Goal: Information Seeking & Learning: Check status

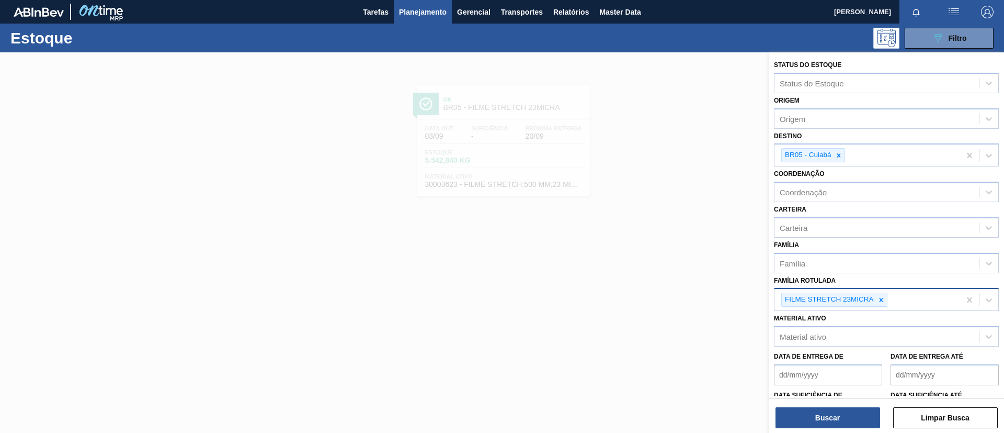
click at [890, 299] on Rotulada "Família Rotulada" at bounding box center [890, 299] width 1 height 9
click at [888, 298] on div "FILME STRETCH 23MICRA" at bounding box center [868, 299] width 186 height 21
click at [882, 298] on icon at bounding box center [881, 299] width 7 height 7
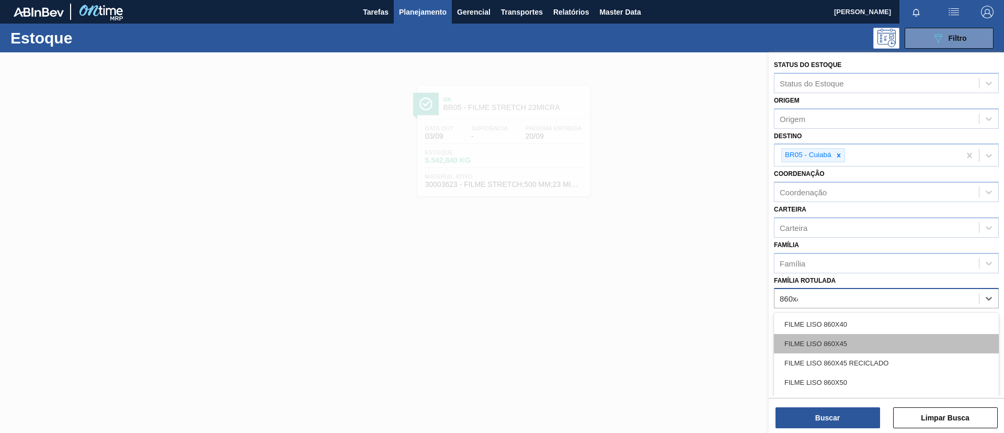
type Rotulada "860x45"
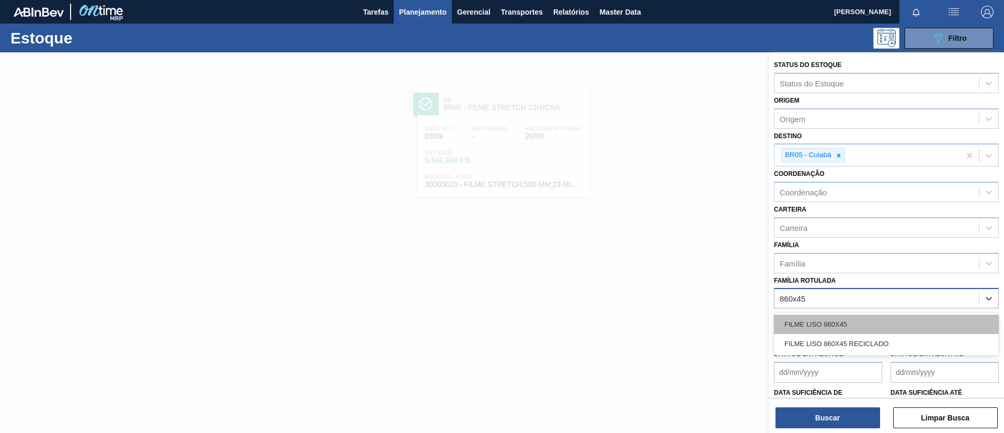
click at [867, 322] on div "FILME LISO 860X45" at bounding box center [886, 323] width 225 height 19
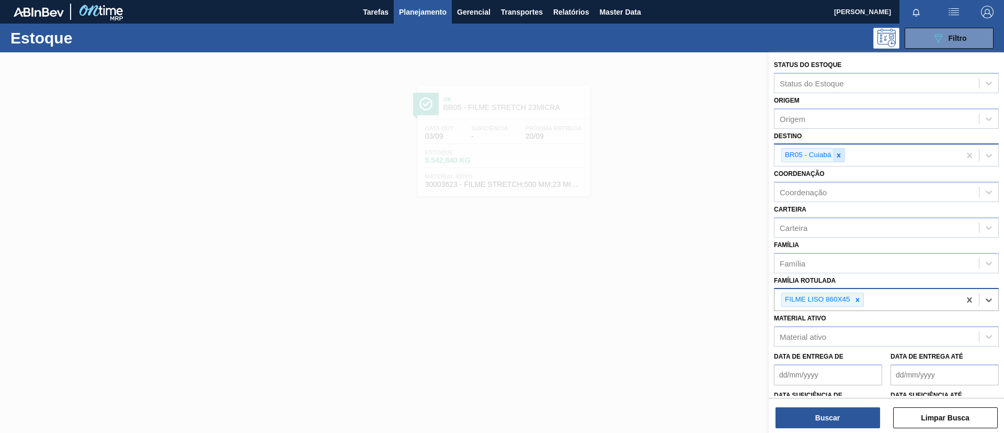
click at [842, 153] on icon at bounding box center [838, 155] width 7 height 7
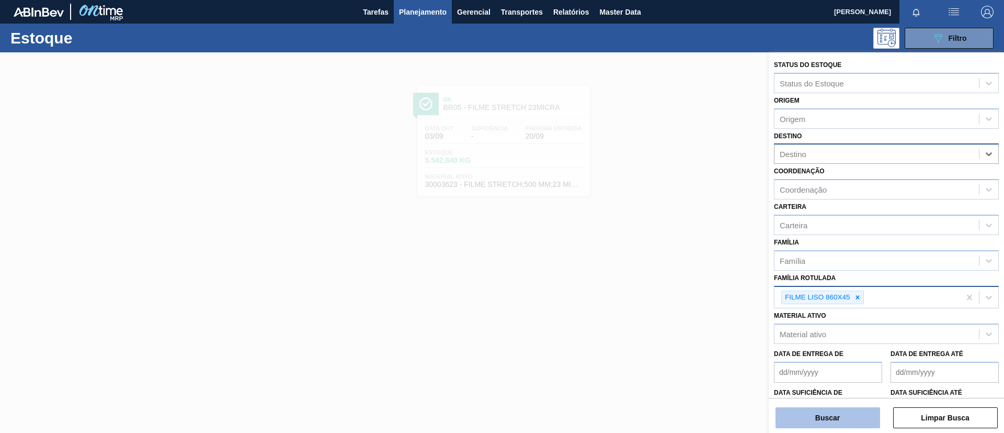
click at [830, 414] on button "Buscar" at bounding box center [828, 417] width 105 height 21
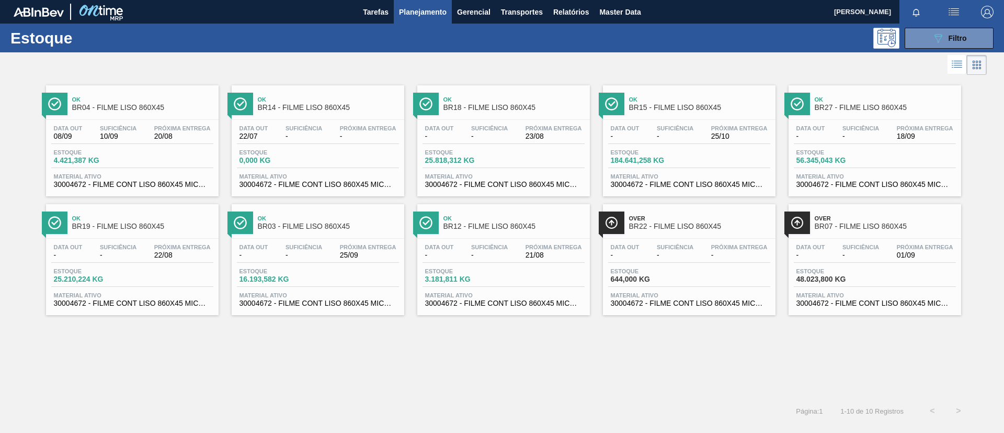
click at [161, 95] on div "Ok BR04 - FILME LISO 860X45" at bounding box center [142, 104] width 141 height 24
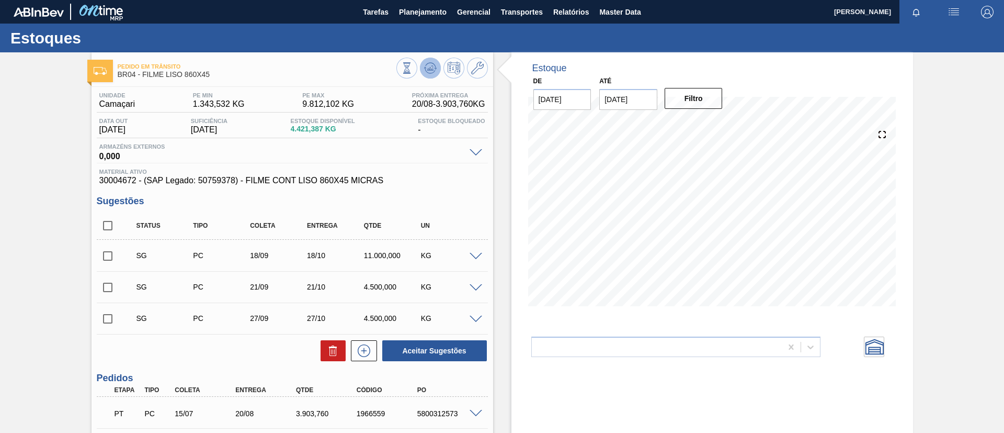
click at [413, 71] on icon at bounding box center [407, 68] width 12 height 12
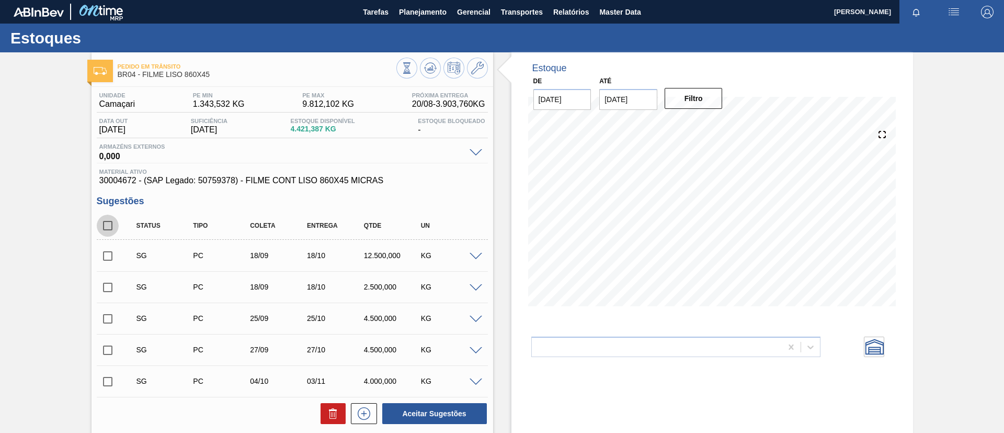
click at [116, 223] on input "checkbox" at bounding box center [108, 225] width 22 height 22
checkbox input "true"
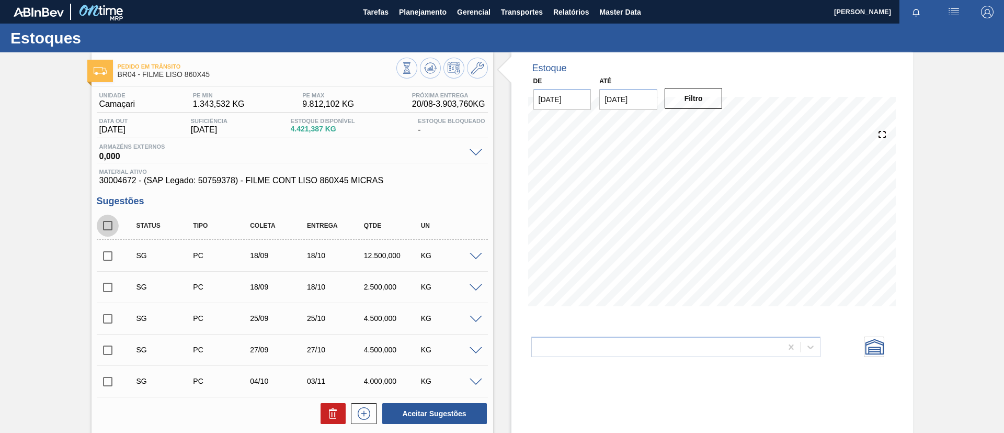
checkbox input "true"
click at [310, 411] on div "Aceitar Sugestões" at bounding box center [292, 413] width 391 height 23
click at [325, 412] on button at bounding box center [333, 413] width 25 height 21
checkbox input "false"
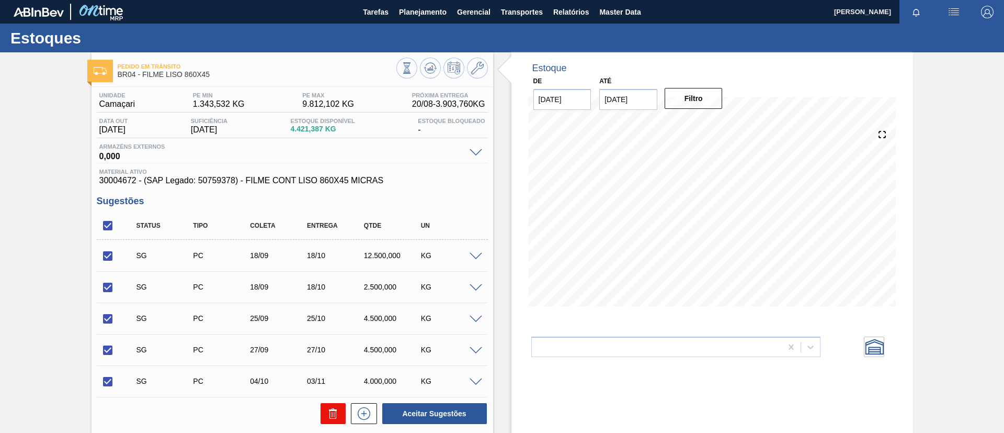
checkbox input "false"
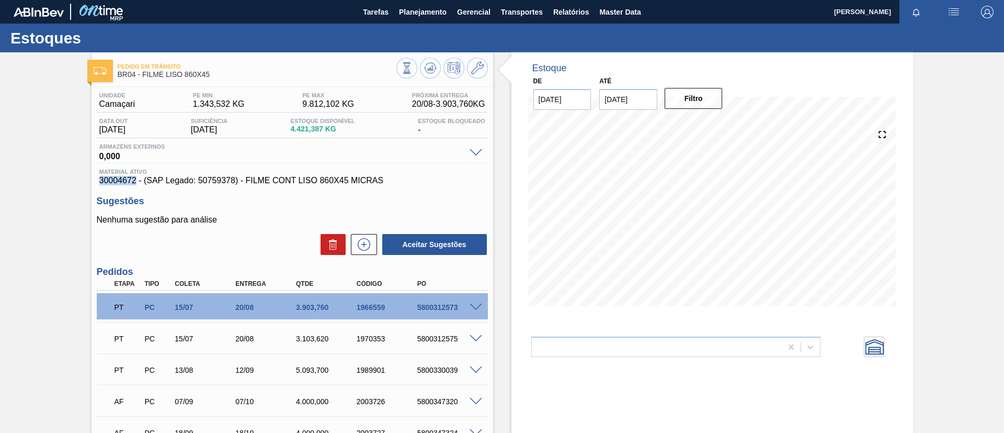
drag, startPoint x: 101, startPoint y: 176, endPoint x: 136, endPoint y: 183, distance: 35.6
click at [136, 183] on span "30004672 - (SAP Legado: 50759378) - FILME CONT LISO 860X45 MICRAS" at bounding box center [292, 180] width 386 height 9
copy span "30004672"
click at [0, 188] on div "Pedido [PERSON_NAME] BR04 - FILME LISO 860X45 Unidade Camaçari PE MIN 1.343,532…" at bounding box center [502, 292] width 1004 height 481
click at [420, 6] on span "Planejamento" at bounding box center [423, 12] width 48 height 13
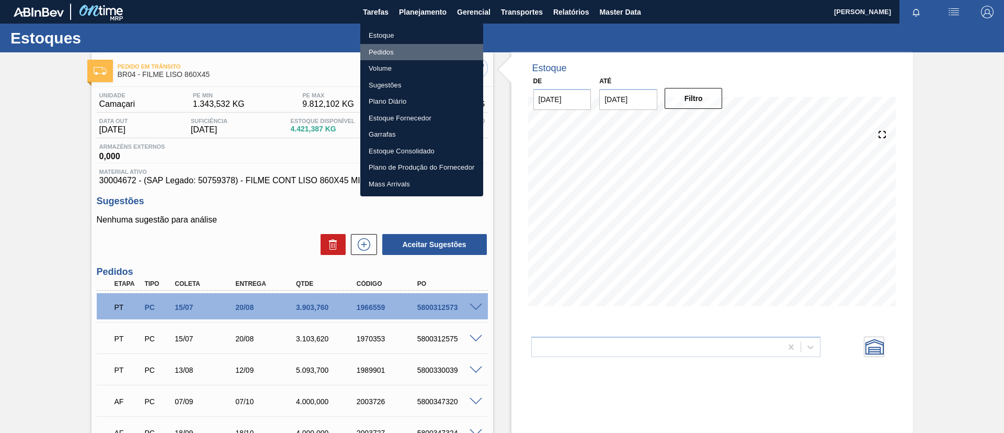
click at [427, 51] on li "Pedidos" at bounding box center [421, 52] width 123 height 17
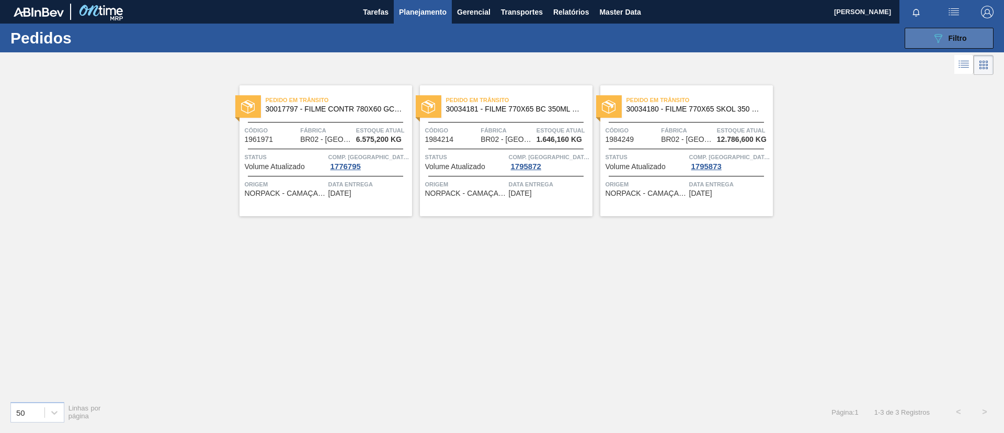
click at [977, 42] on button "089F7B8B-B2A5-4AFE-B5C0-19BA573D28AC Filtro" at bounding box center [949, 38] width 89 height 21
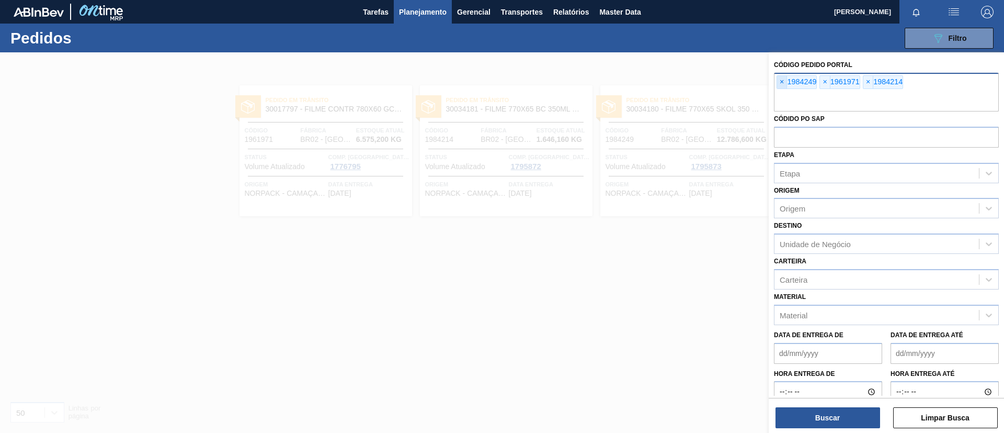
click at [781, 86] on span "×" at bounding box center [782, 82] width 10 height 13
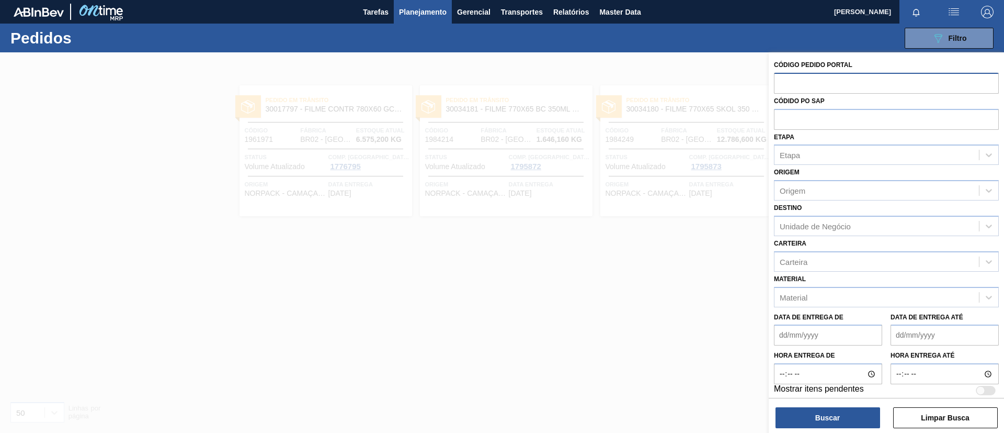
paste input "2012007"
type input "2012007"
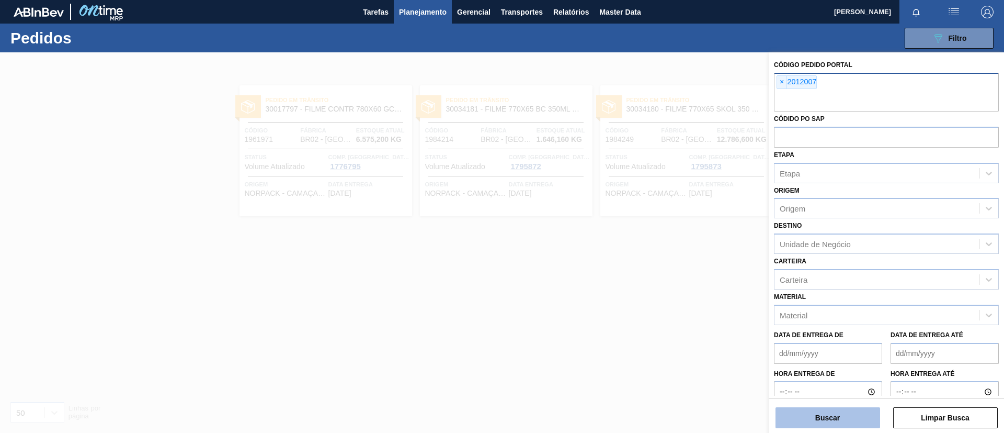
click at [857, 420] on button "Buscar" at bounding box center [828, 417] width 105 height 21
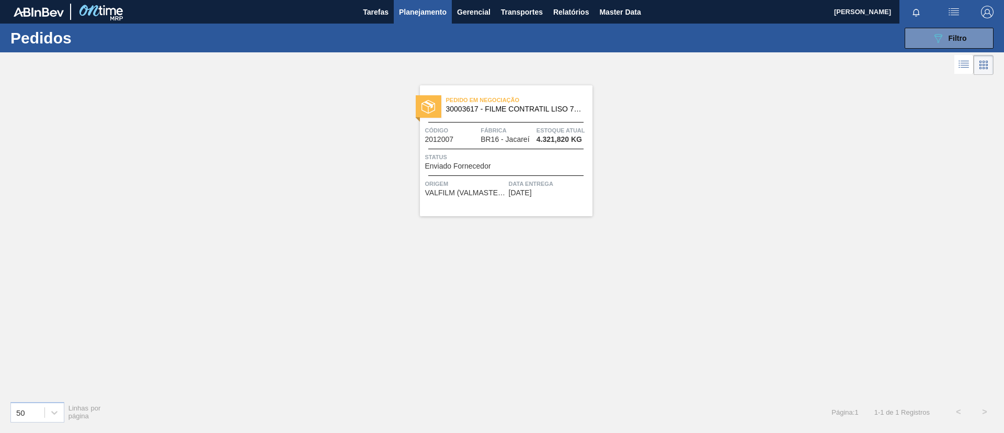
click at [422, 20] on button "Planejamento" at bounding box center [423, 12] width 58 height 24
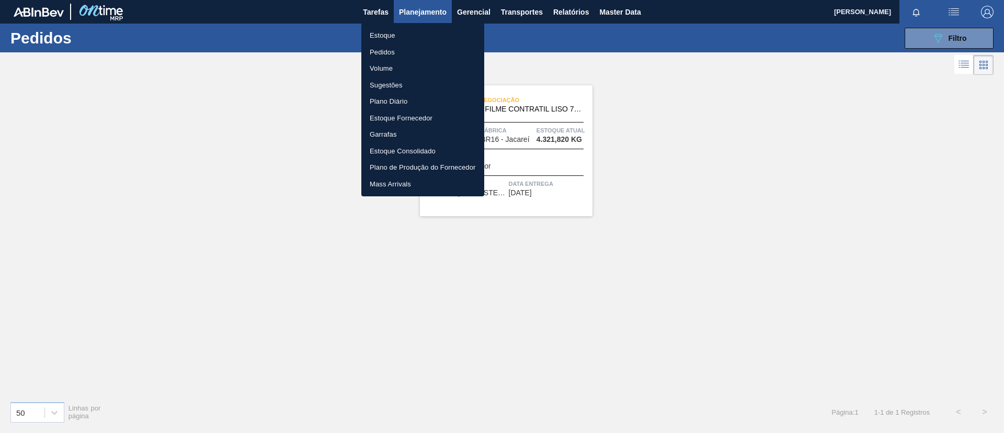
click at [427, 33] on li "Estoque" at bounding box center [422, 35] width 123 height 17
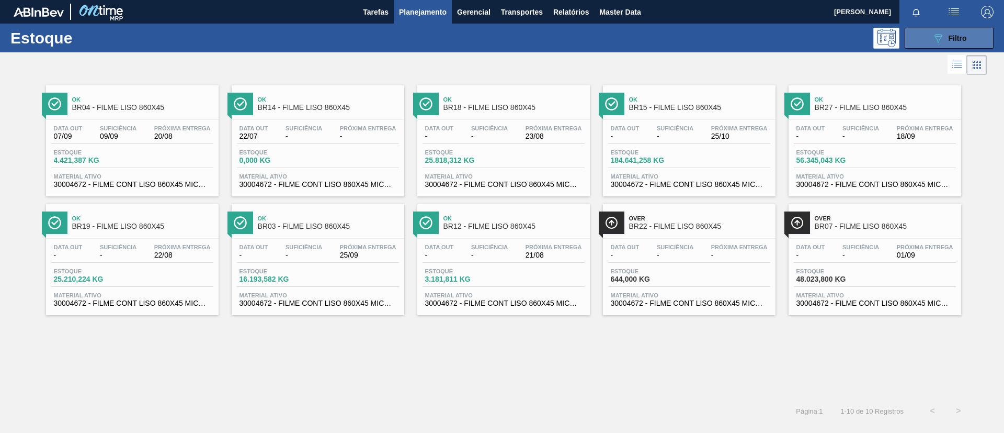
click at [960, 38] on span "Filtro" at bounding box center [958, 38] width 18 height 8
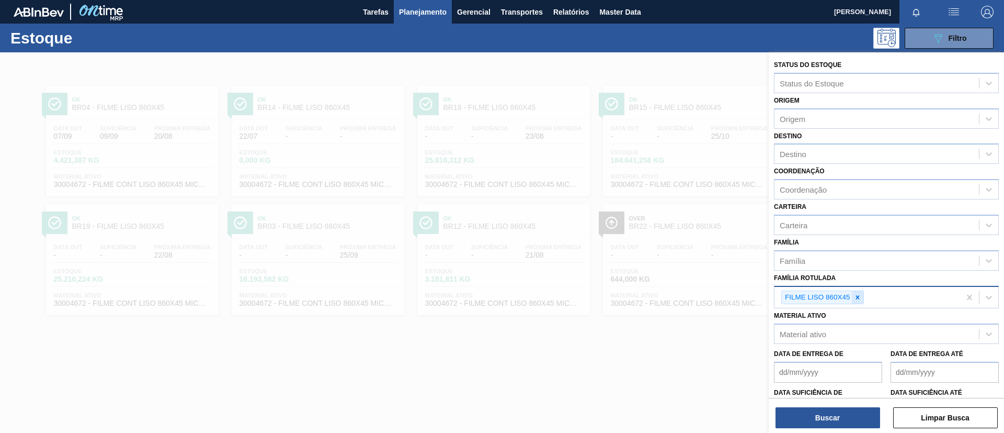
click at [861, 299] on icon at bounding box center [857, 296] width 7 height 7
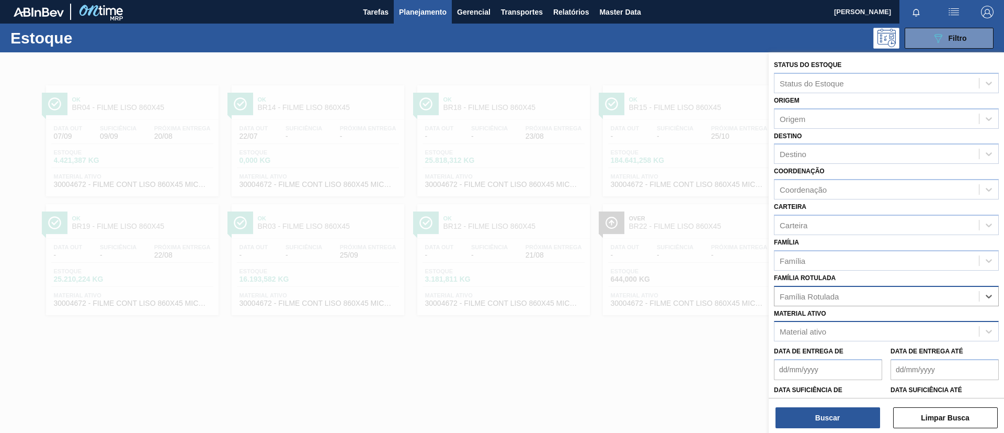
click at [866, 322] on div "Material ativo" at bounding box center [886, 331] width 225 height 20
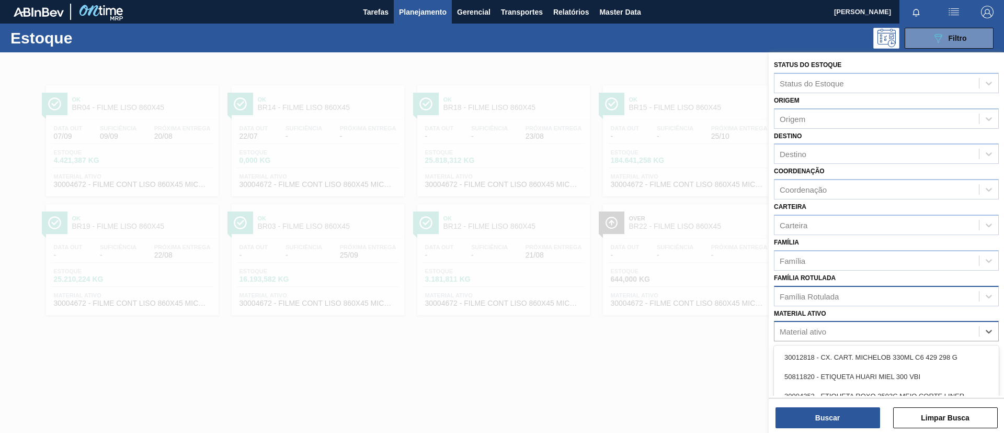
paste ativo "30003617"
type ativo "30003617"
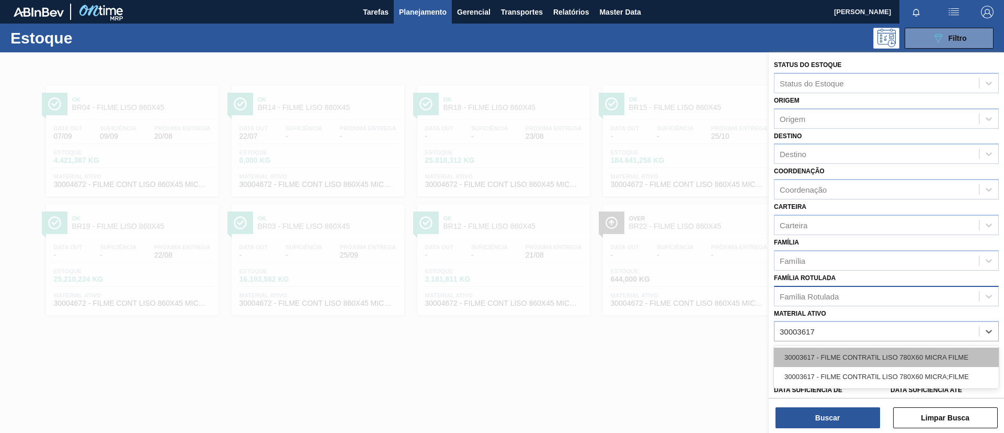
click at [854, 355] on div "30003617 - FILME CONTRATIL LISO 780X60 MICRA FILME" at bounding box center [886, 356] width 225 height 19
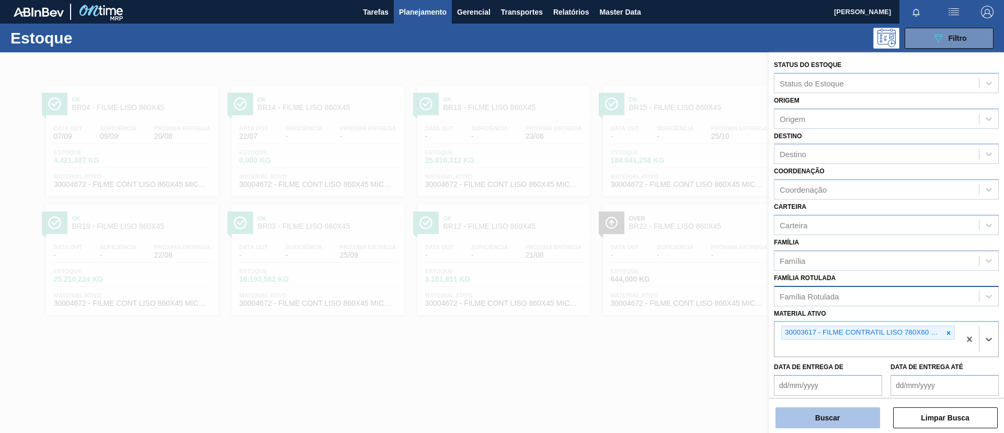
click at [864, 413] on button "Buscar" at bounding box center [828, 417] width 105 height 21
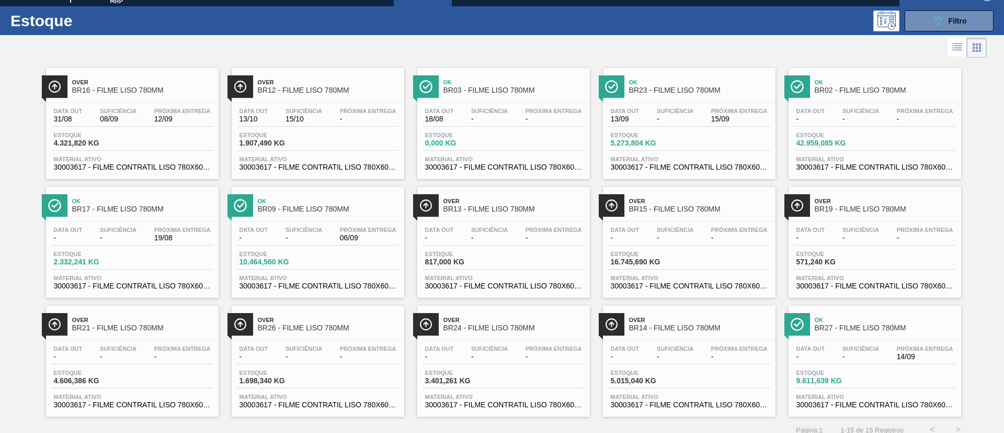
scroll to position [27, 0]
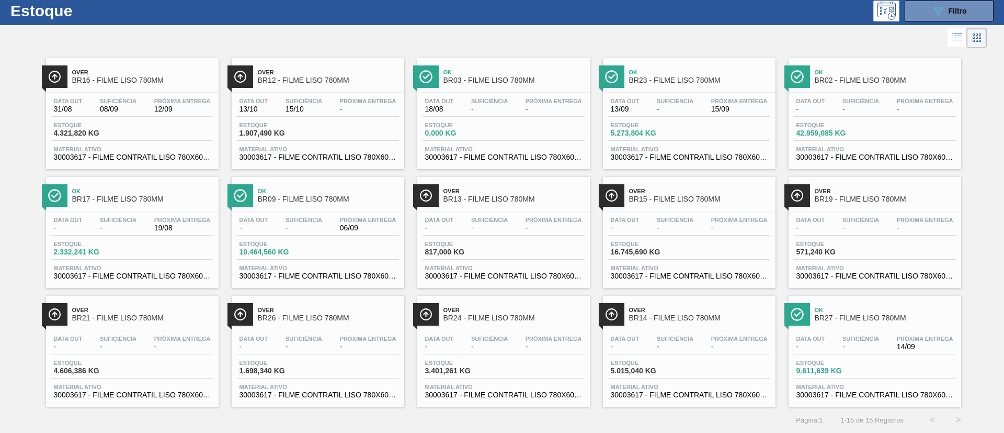
click at [314, 211] on div "Data out - Suficiência - Próxima Entrega 06/09 Estoque 10.464,560 KG Material a…" at bounding box center [318, 246] width 173 height 71
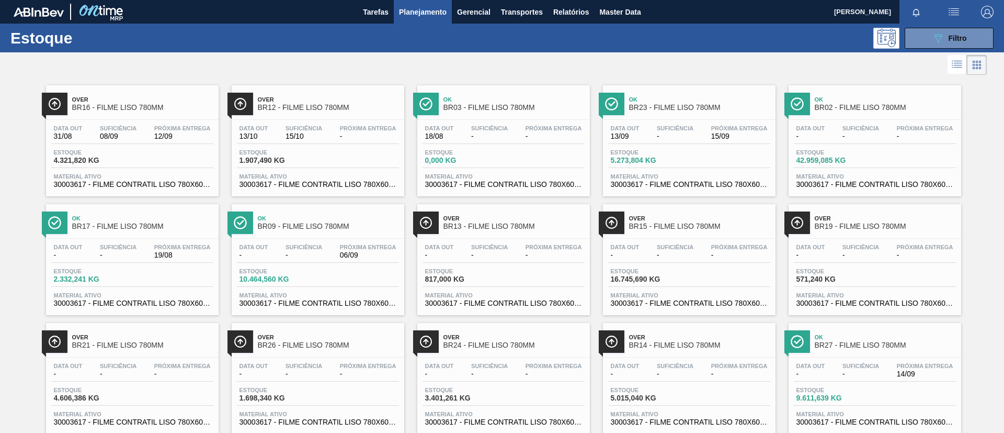
scroll to position [27, 0]
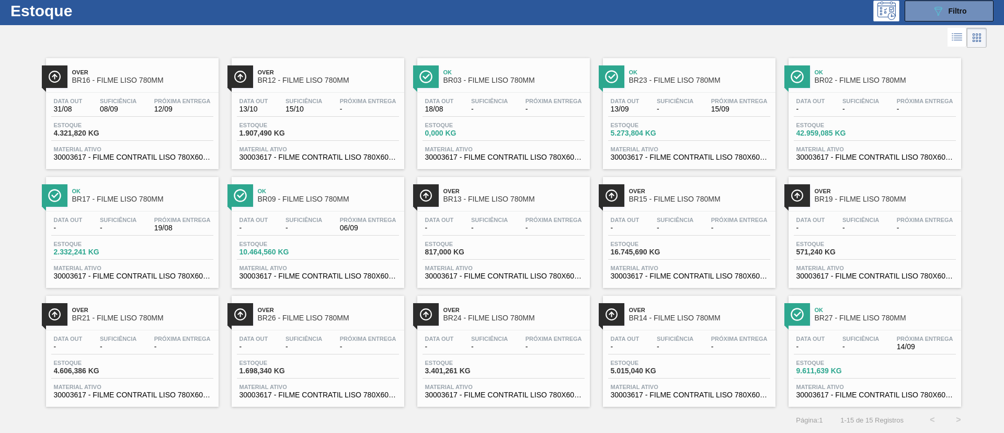
click at [828, 310] on span "Ok" at bounding box center [885, 310] width 141 height 6
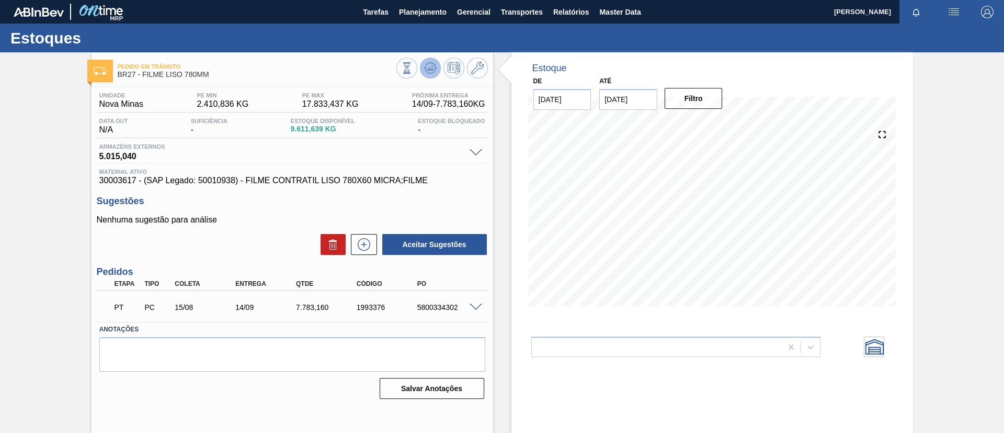
click at [434, 68] on icon at bounding box center [435, 69] width 2 height 2
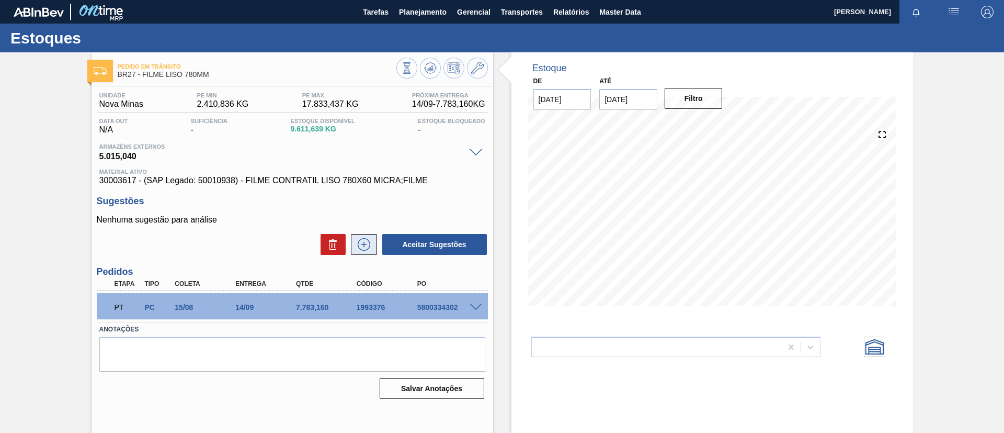
click at [367, 241] on icon at bounding box center [364, 244] width 17 height 13
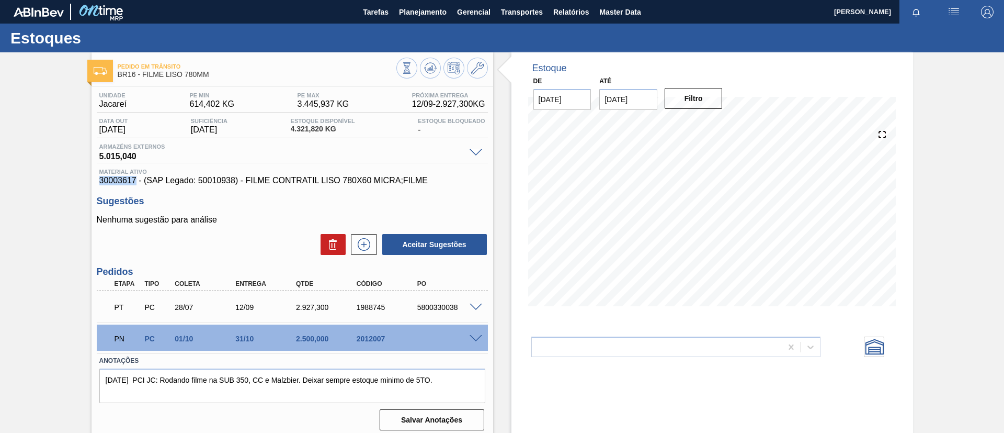
drag, startPoint x: 101, startPoint y: 182, endPoint x: 137, endPoint y: 182, distance: 36.1
click at [137, 182] on div "Material ativo 30003617 - (SAP Legado: 50010938) - FILME CONTRATIL LISO 780X60 …" at bounding box center [292, 176] width 391 height 17
copy span "30003617"
click at [86, 287] on div "Pedido em Trânsito BR16 - FILME LISO 780MM Unidade Jacareí PE MIN 614,402 KG PE…" at bounding box center [502, 251] width 1004 height 398
click at [482, 337] on div at bounding box center [477, 338] width 21 height 8
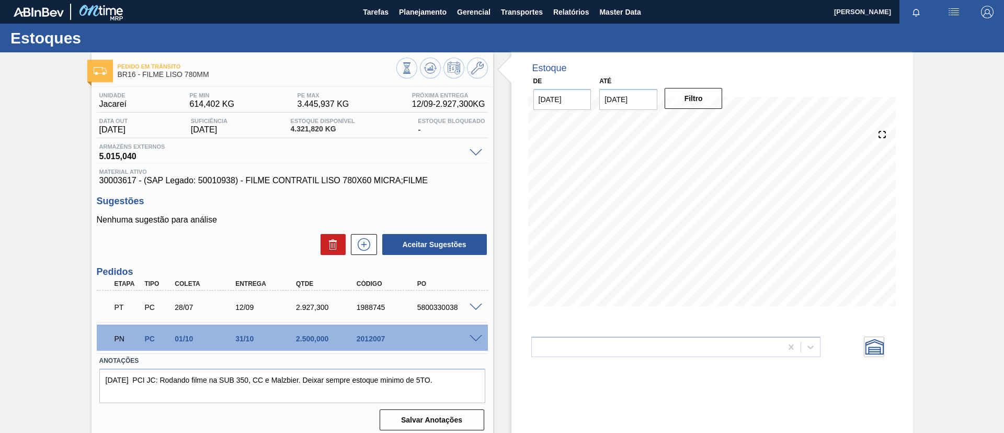
click at [478, 335] on span at bounding box center [476, 339] width 13 height 8
